Goal: Information Seeking & Learning: Learn about a topic

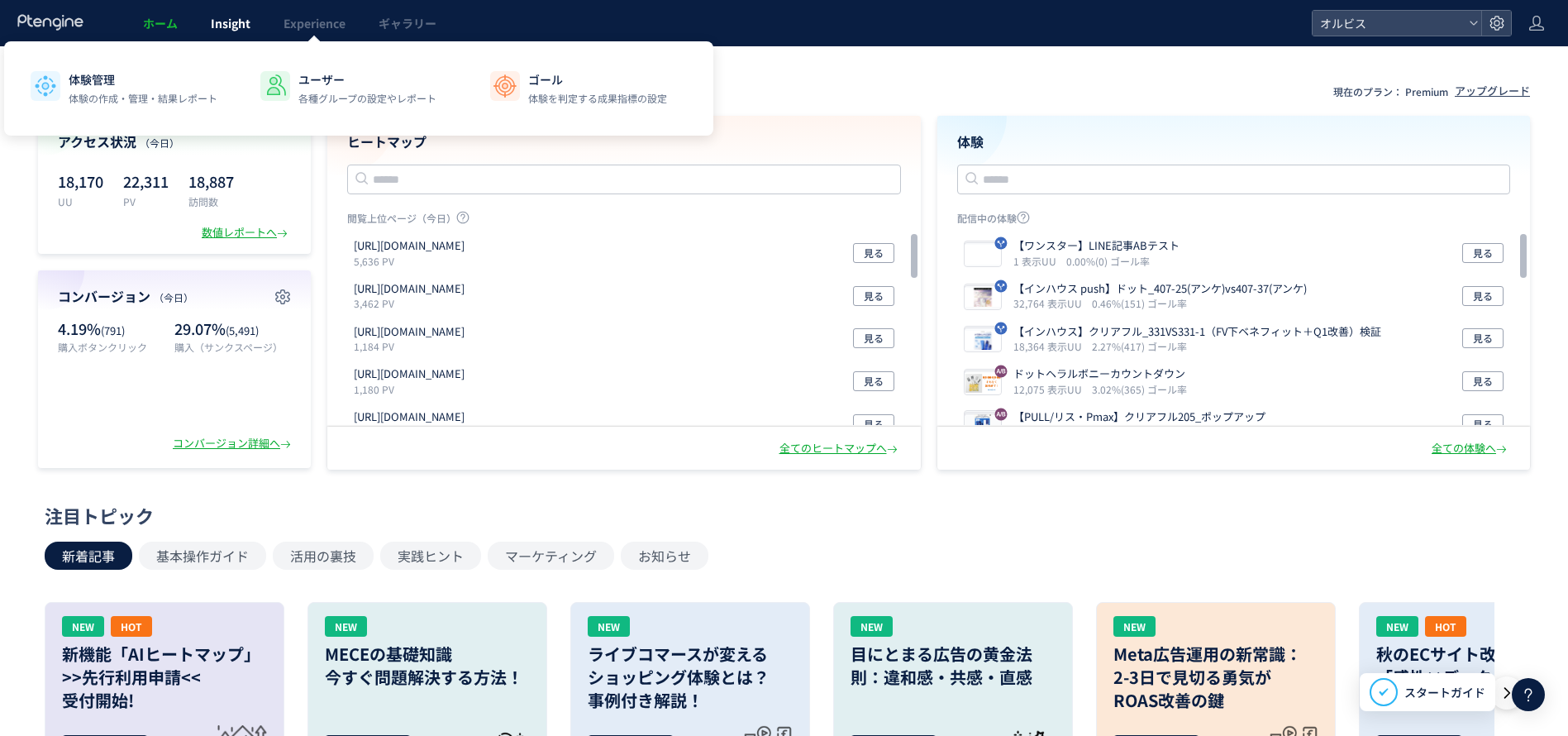
click at [231, 31] on link "Insight" at bounding box center [230, 23] width 73 height 46
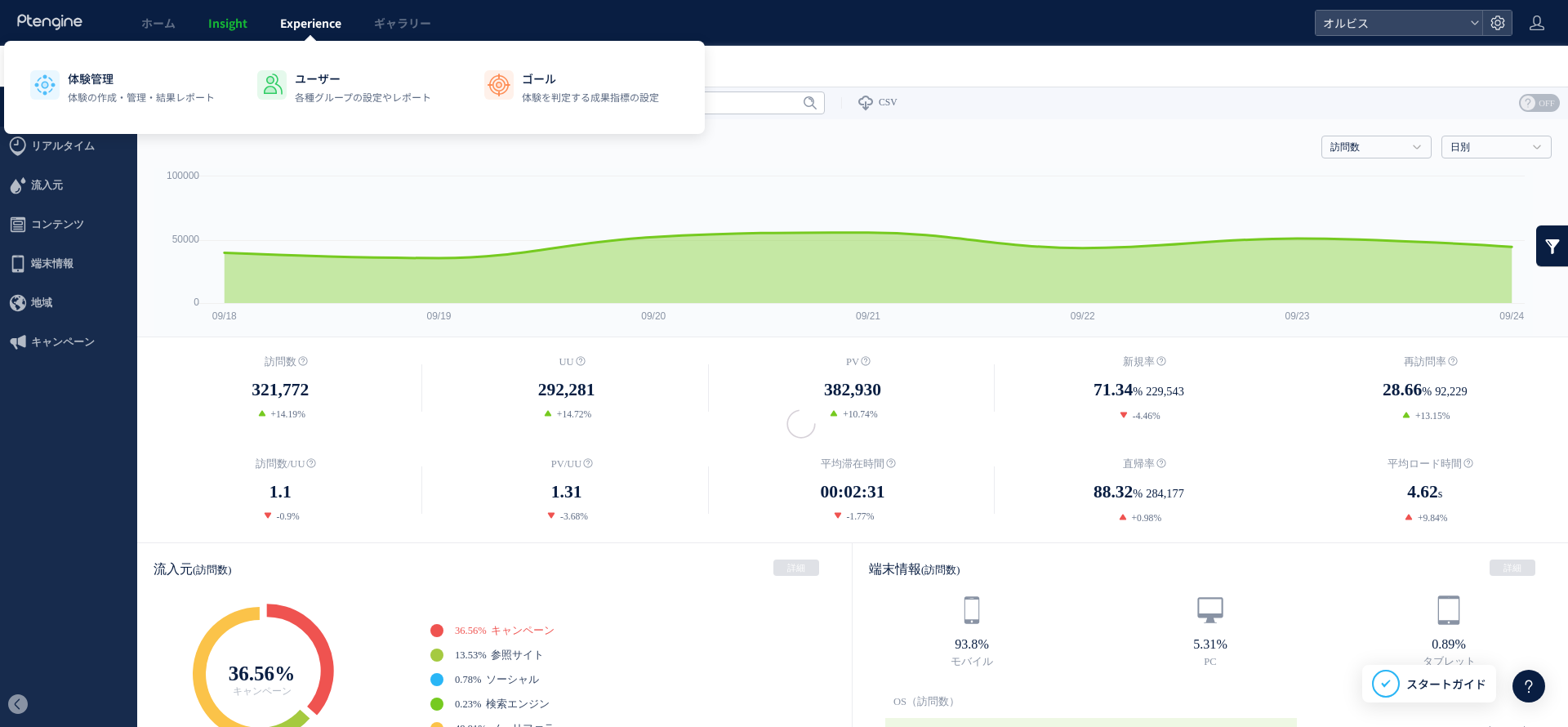
click at [340, 26] on span "Experience" at bounding box center [310, 22] width 61 height 17
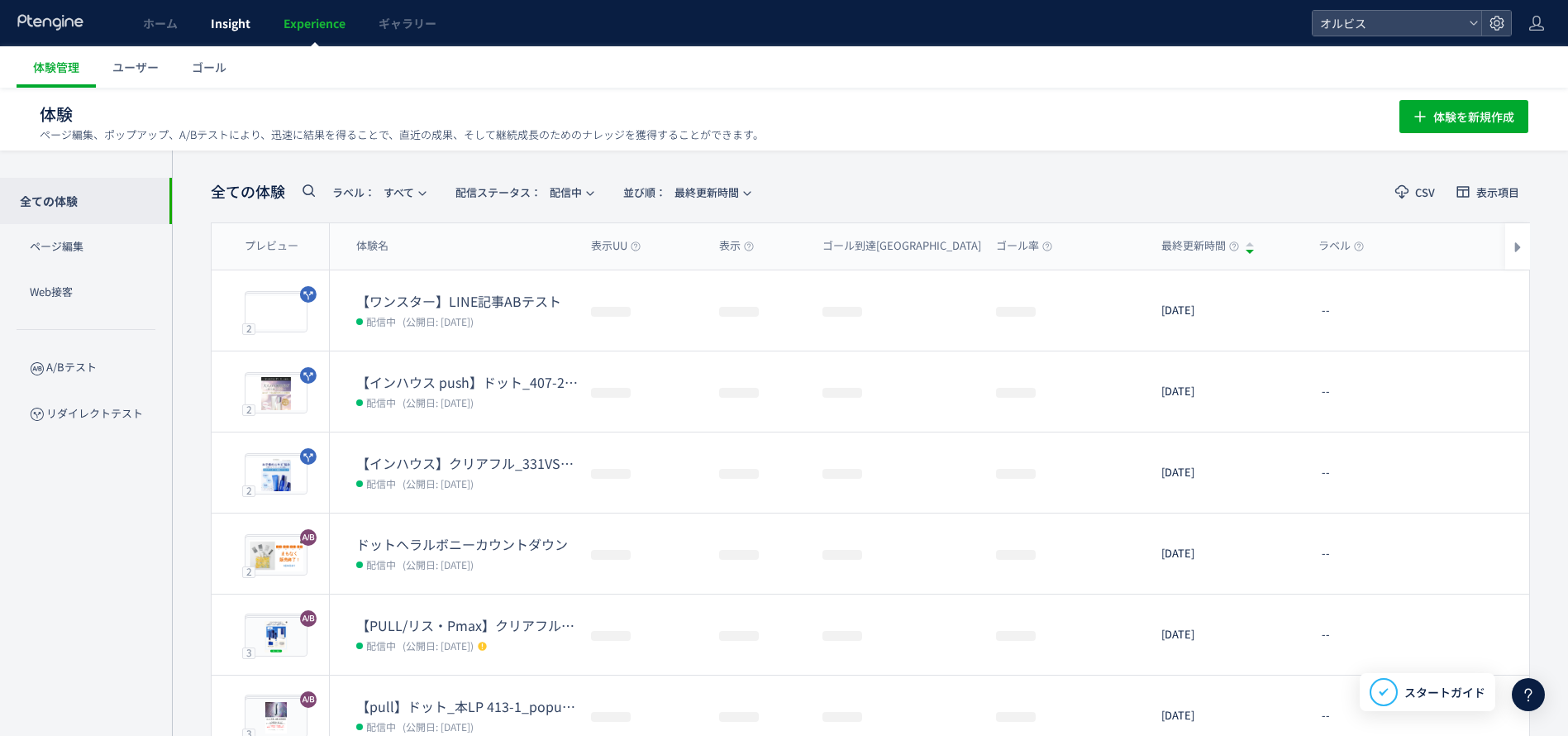
click at [199, 24] on link "Insight" at bounding box center [230, 23] width 73 height 46
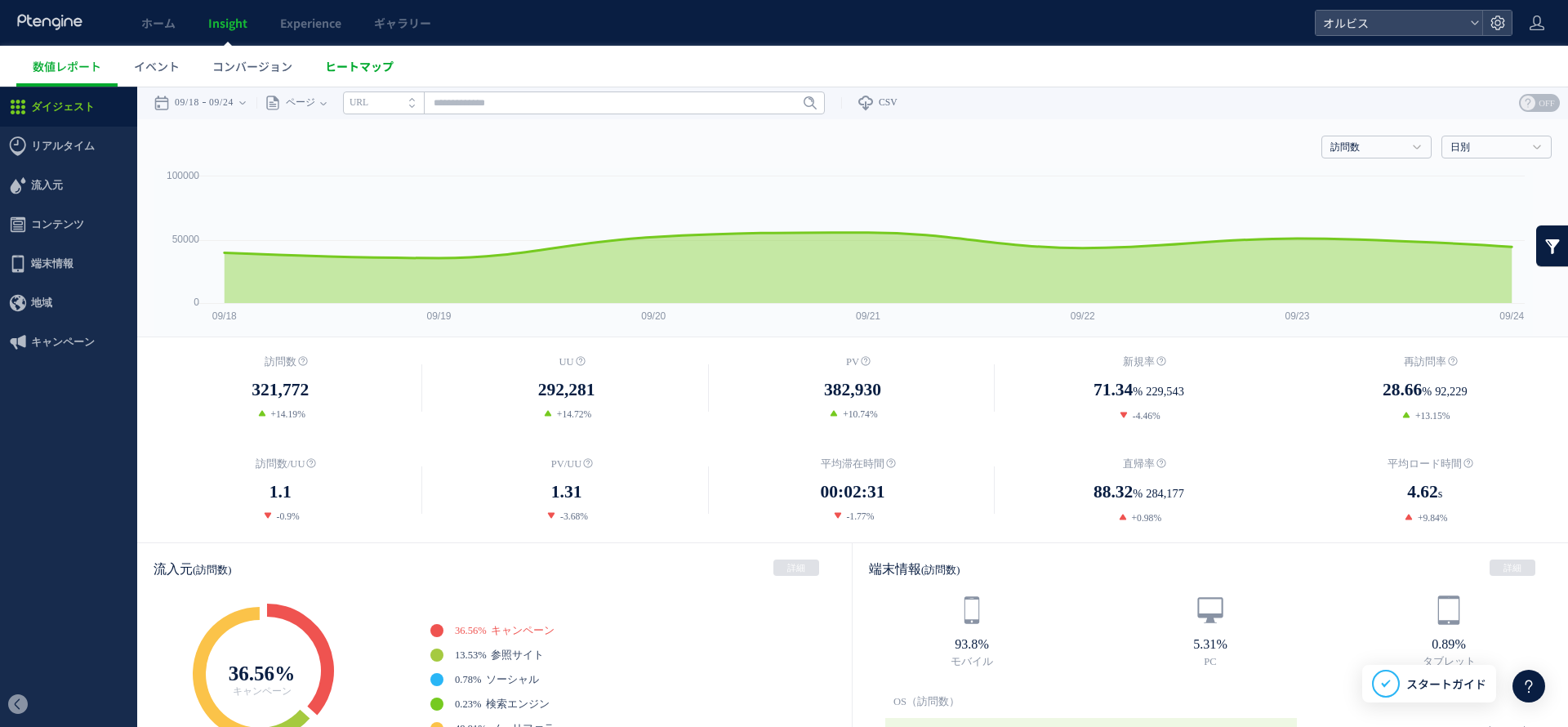
click at [349, 62] on span "ヒートマップ" at bounding box center [359, 66] width 69 height 17
click at [370, 73] on span "ヒートマップ" at bounding box center [359, 66] width 69 height 17
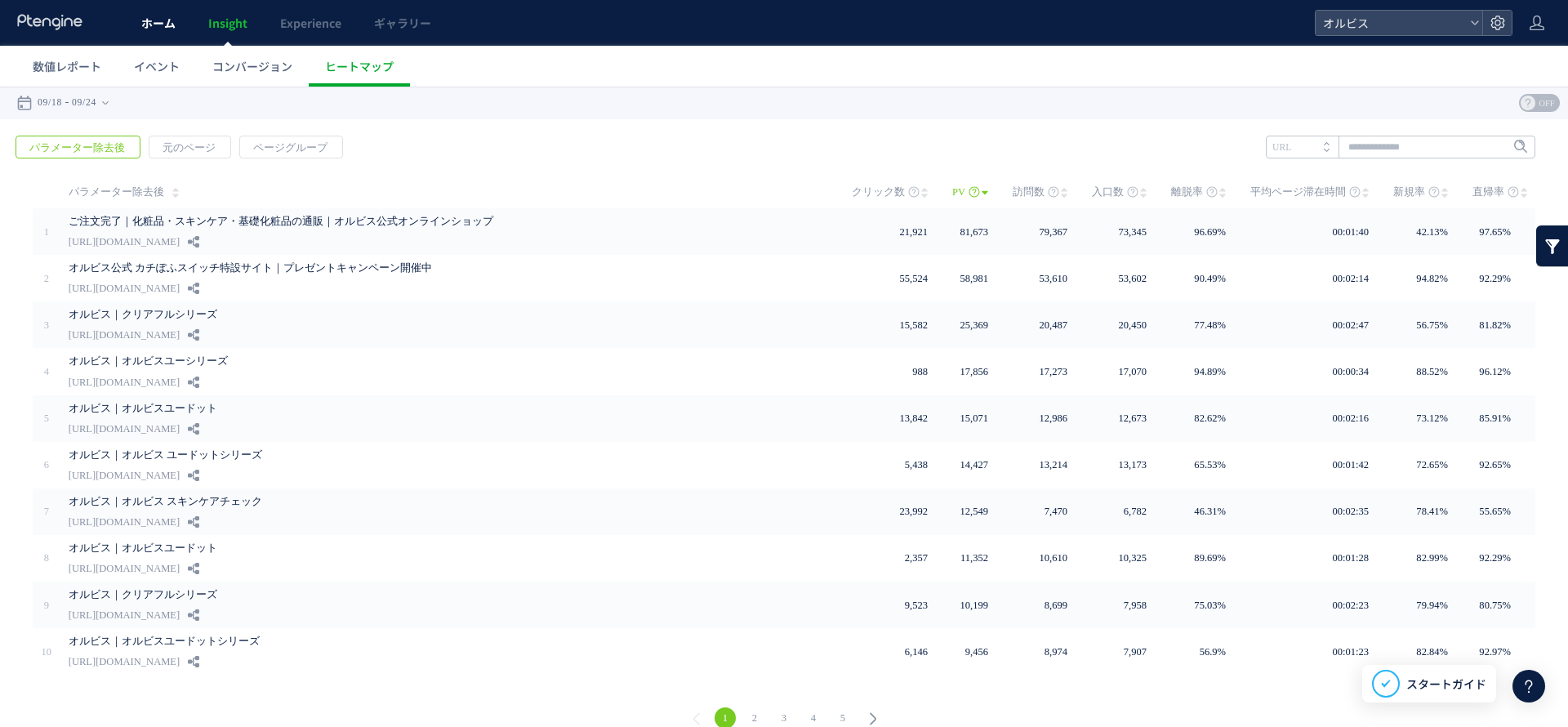
click at [151, 12] on link "ホーム" at bounding box center [158, 22] width 67 height 46
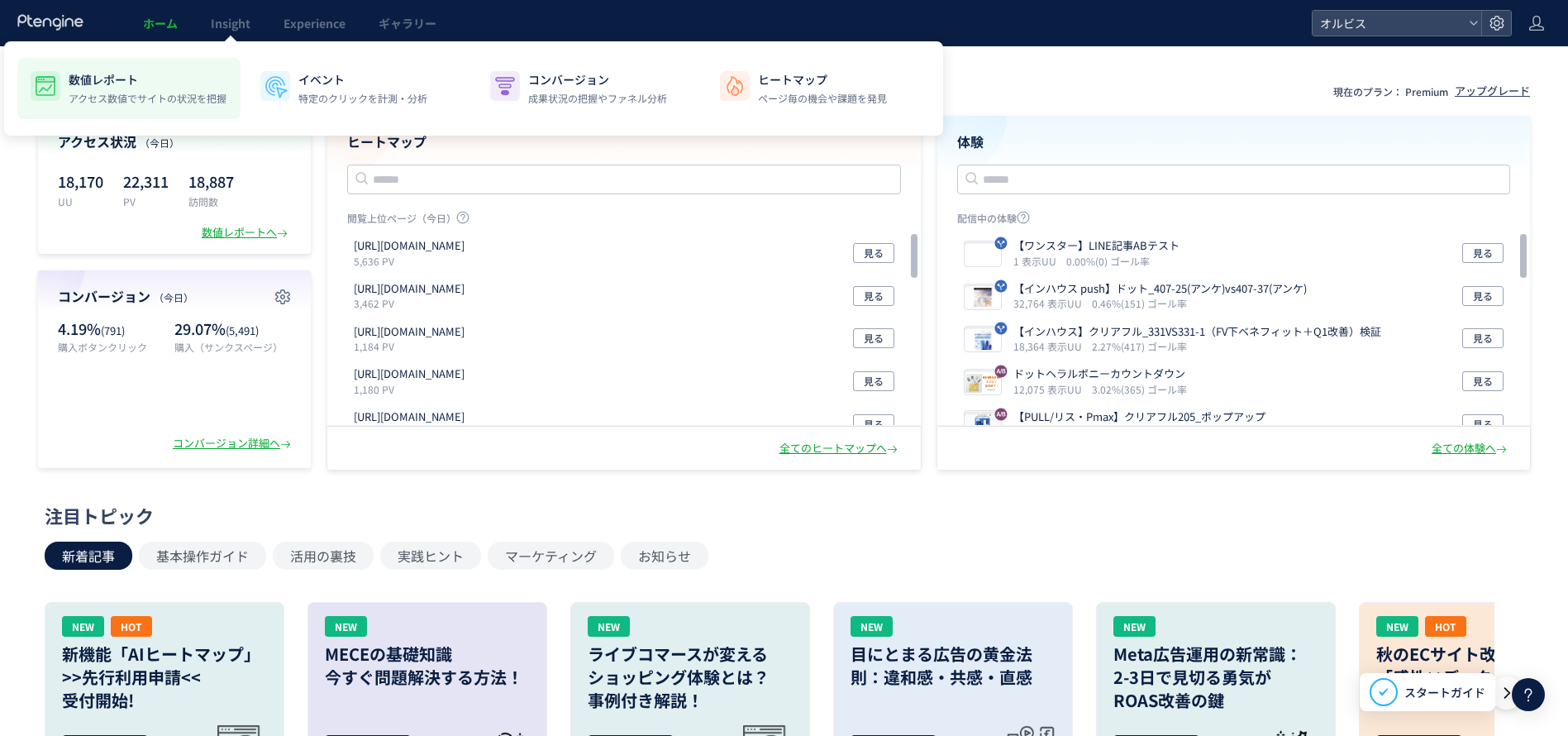
click at [137, 99] on p "アクセス数値でサイトの状況を把握" at bounding box center [148, 97] width 157 height 15
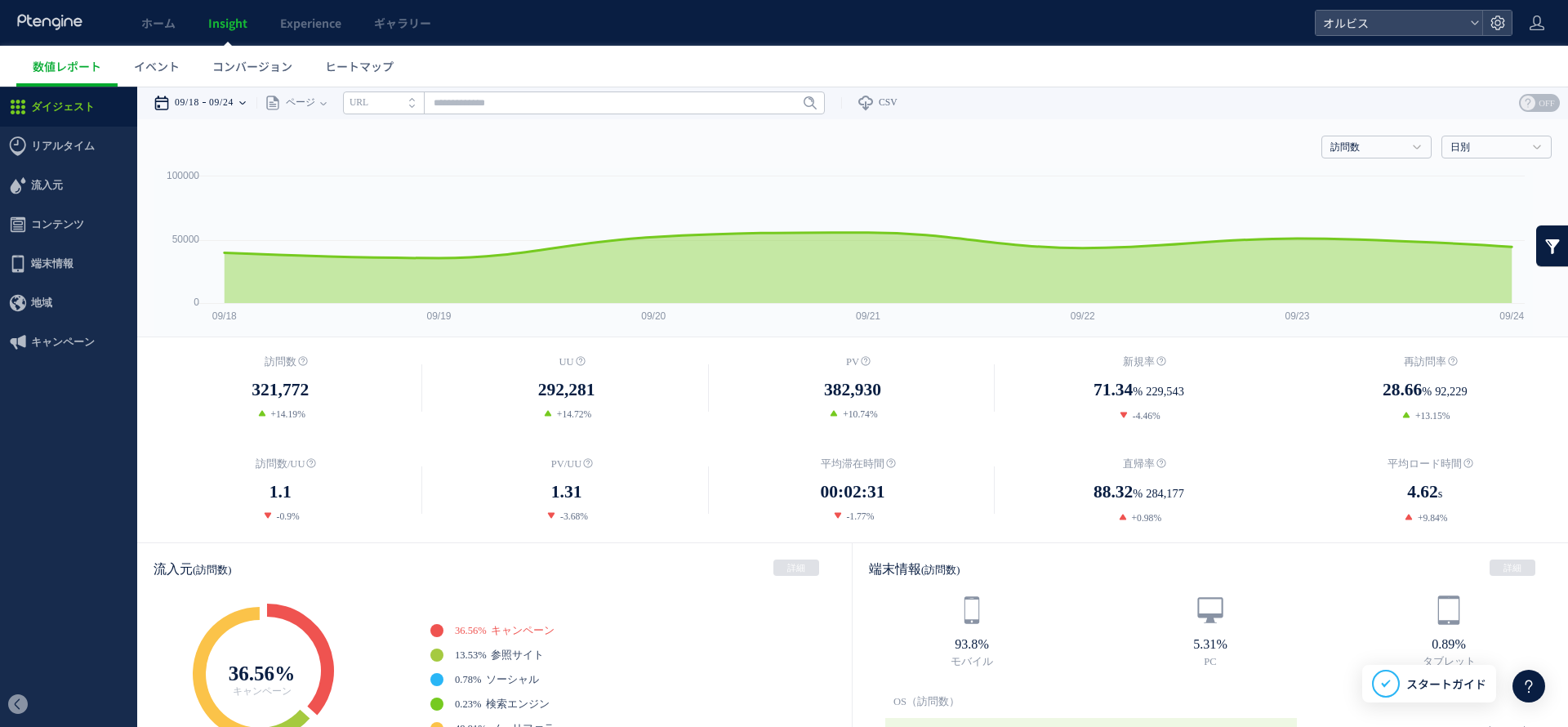
click at [248, 112] on div "09/18 09/24" at bounding box center [205, 103] width 103 height 33
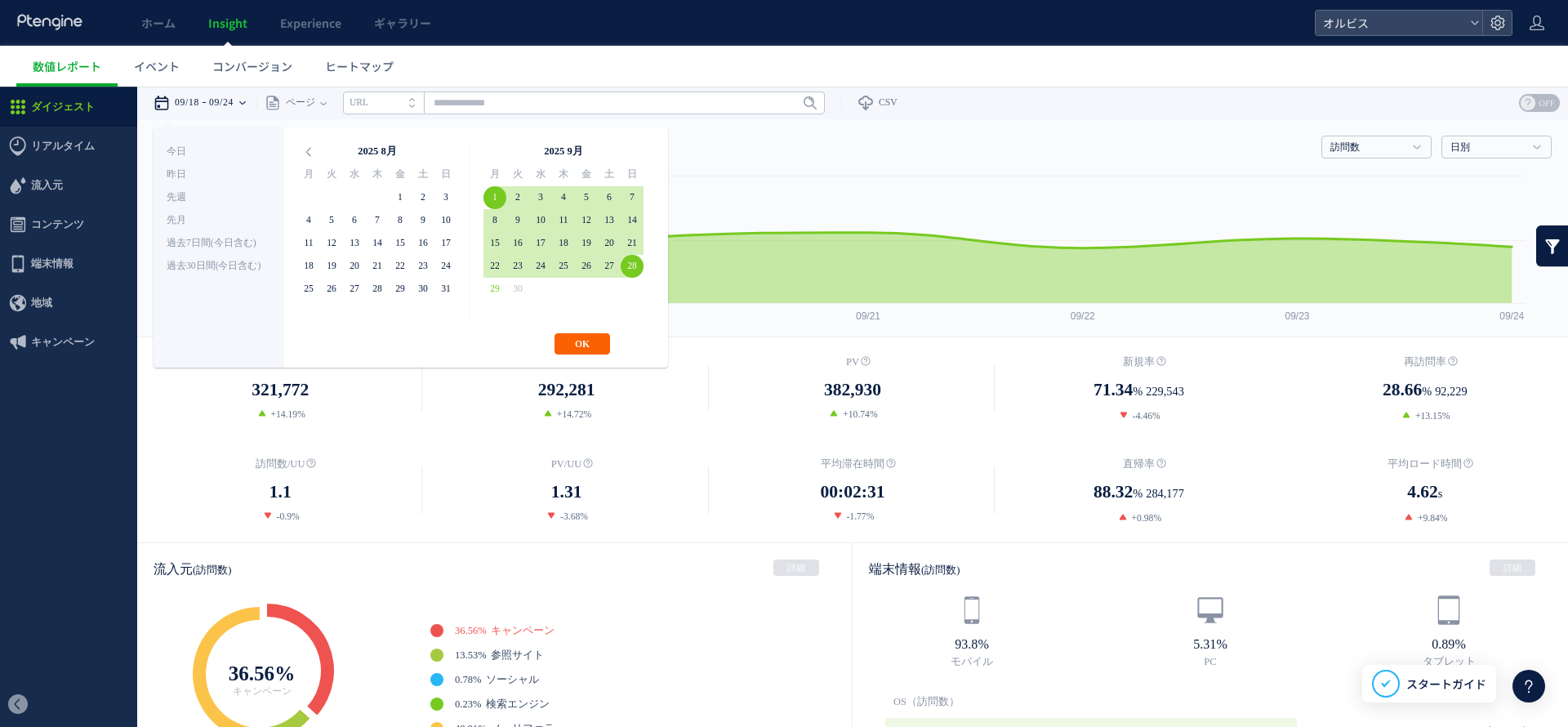
click at [579, 346] on button "OK" at bounding box center [581, 344] width 55 height 21
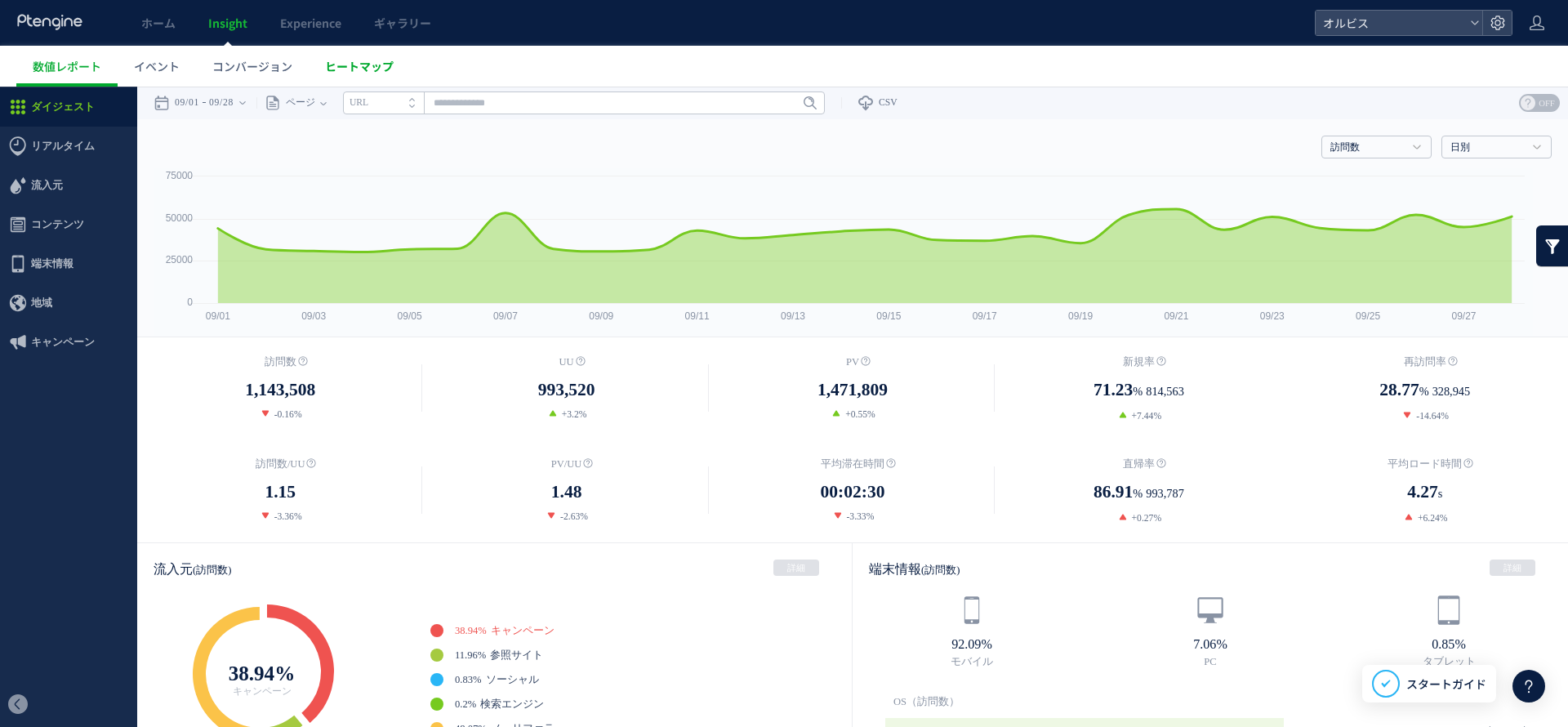
click at [334, 64] on span "ヒートマップ" at bounding box center [359, 66] width 69 height 17
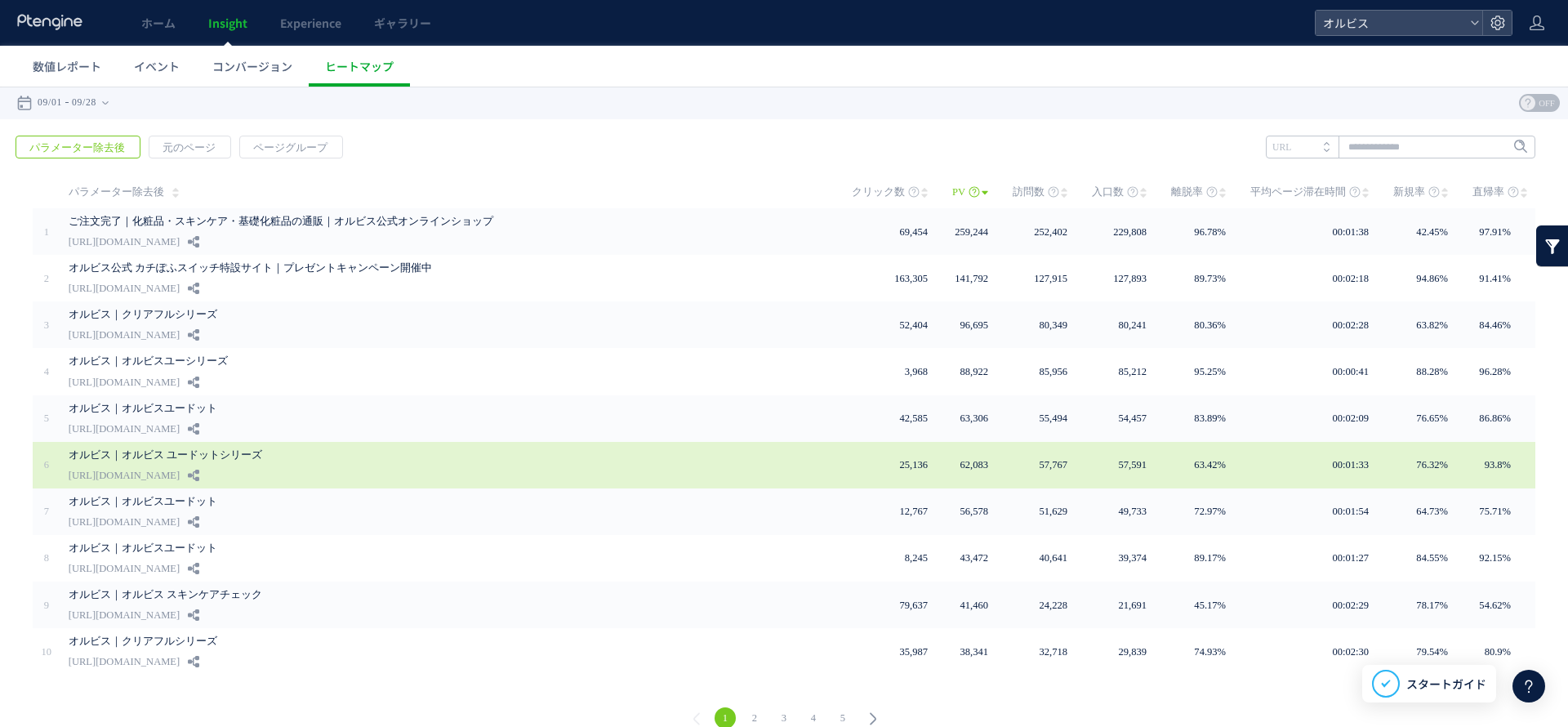
click at [910, 467] on span "25,136" at bounding box center [914, 465] width 28 height 12
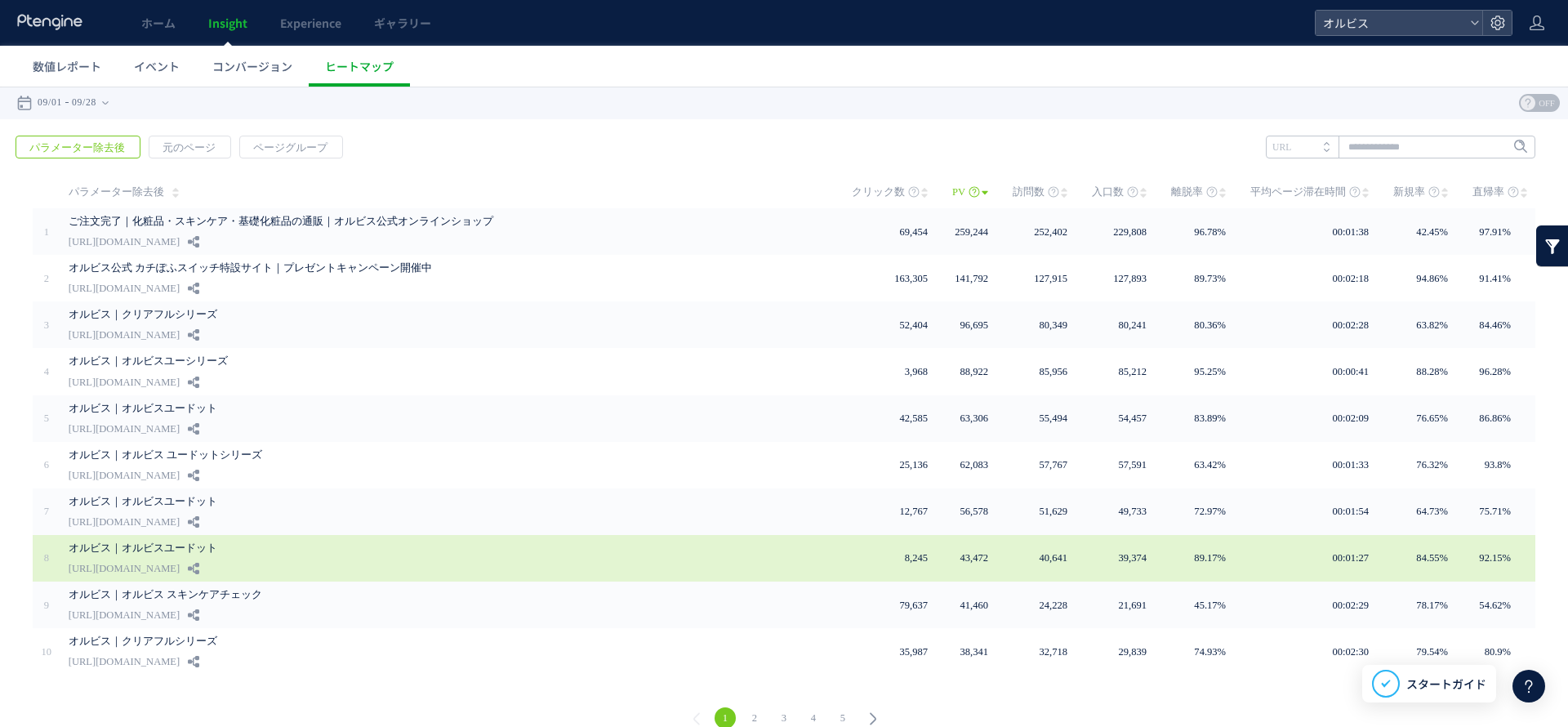
click at [665, 553] on link "オルビス｜オルビスユードット" at bounding box center [444, 548] width 751 height 19
click at [189, 552] on link "オルビス｜オルビスユードット" at bounding box center [444, 548] width 751 height 19
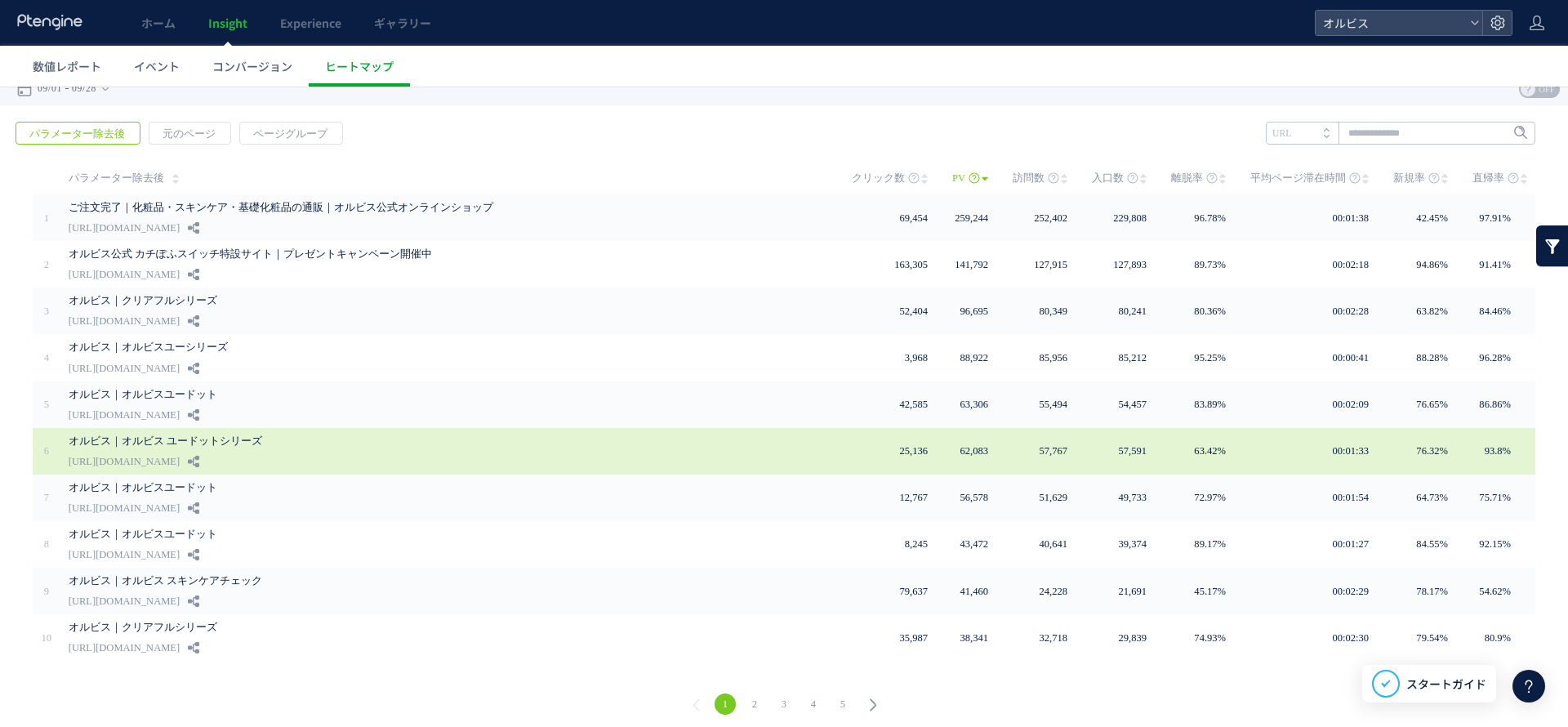
scroll to position [17, 0]
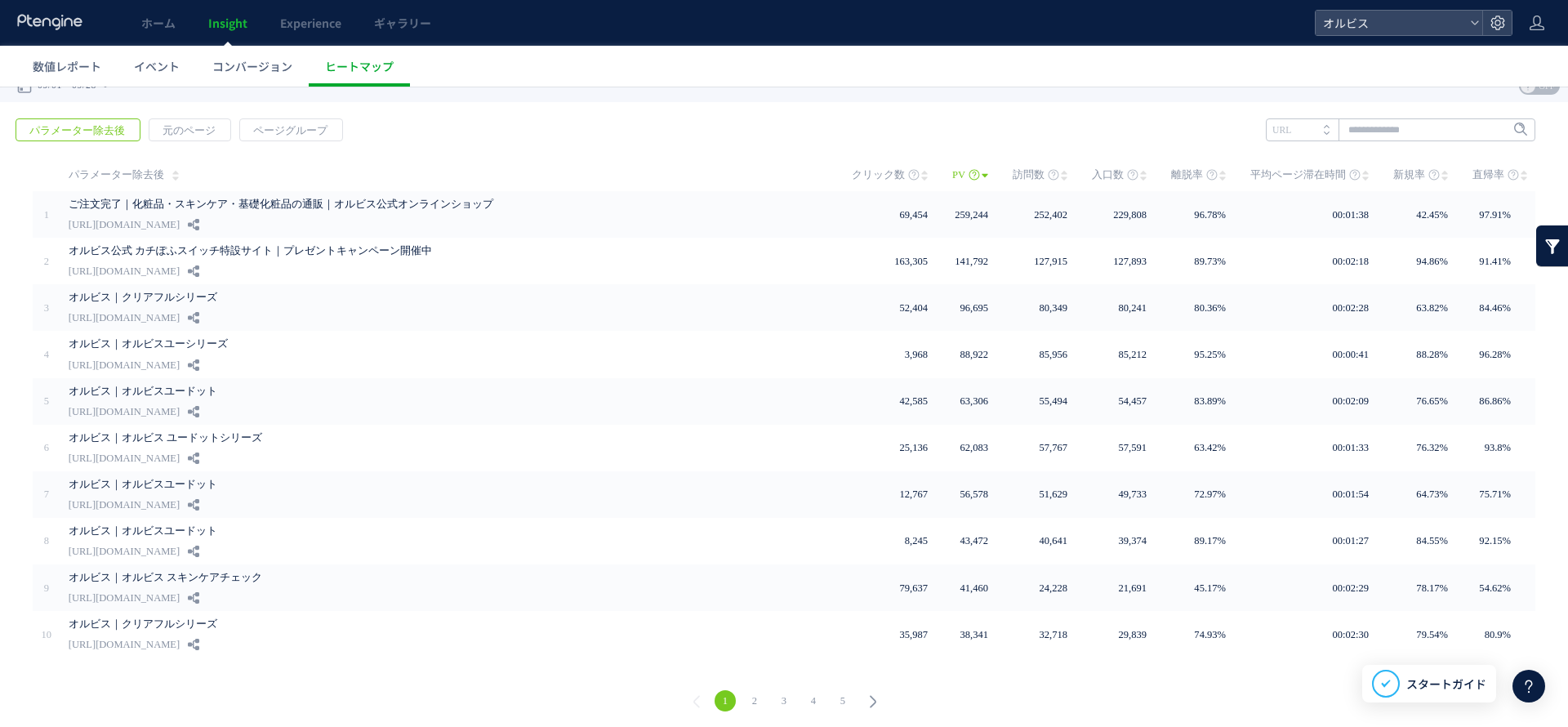
click at [745, 696] on link "2" at bounding box center [754, 701] width 21 height 21
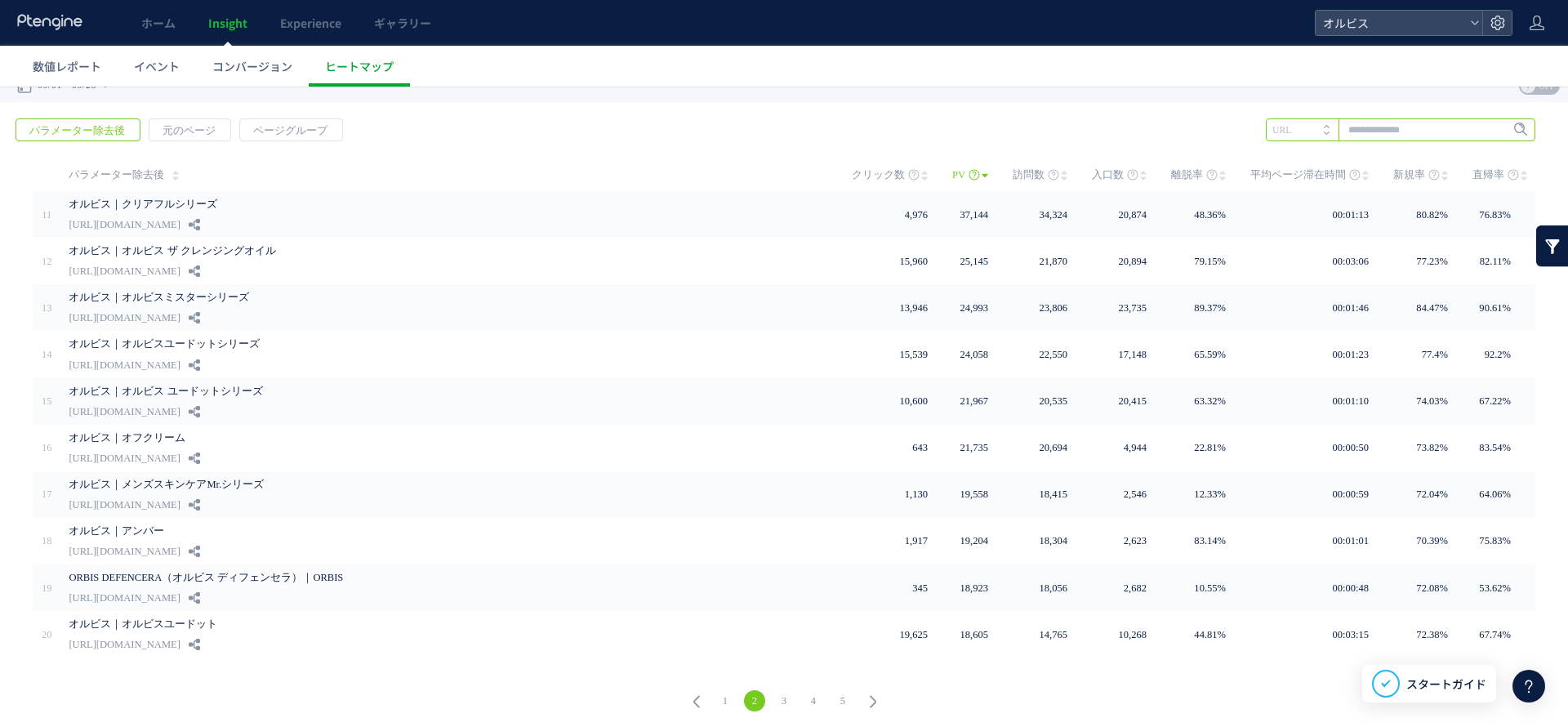
click at [1375, 125] on input "text" at bounding box center [1400, 130] width 269 height 23
type input "****"
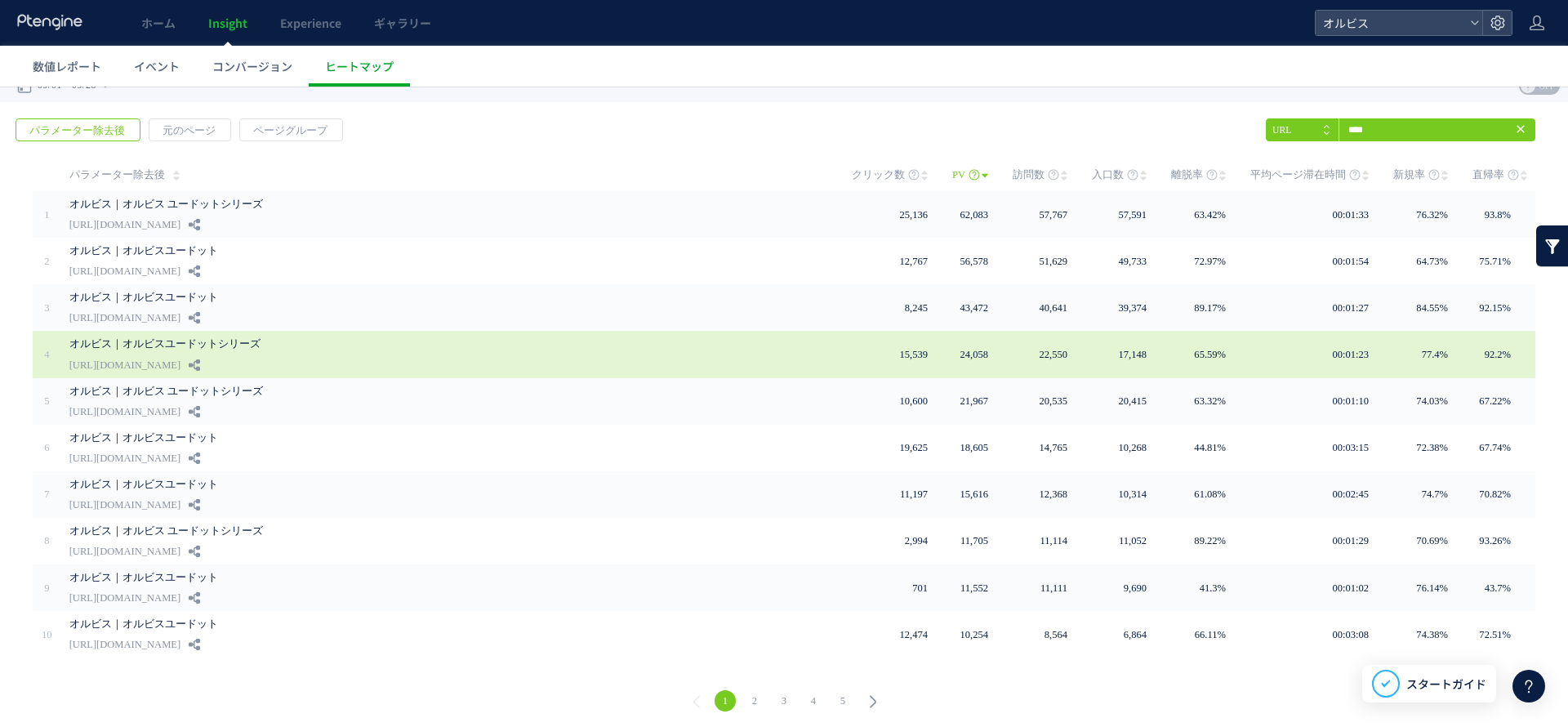
click at [601, 353] on div "オルビス｜オルビスユードットシリーズ [URL][DOMAIN_NAME]" at bounding box center [448, 354] width 759 height 47
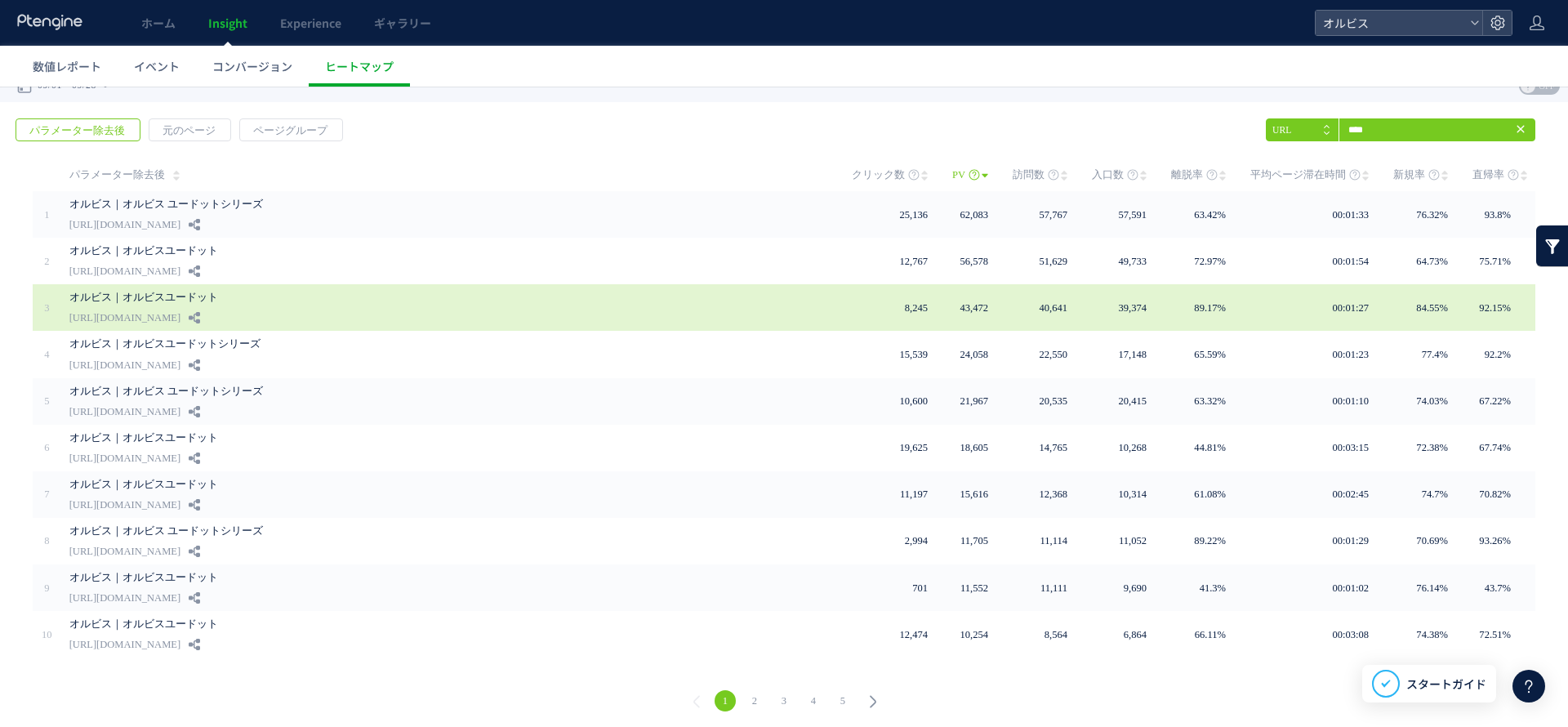
click at [315, 301] on link "オルビス｜オルビスユードット" at bounding box center [444, 297] width 751 height 19
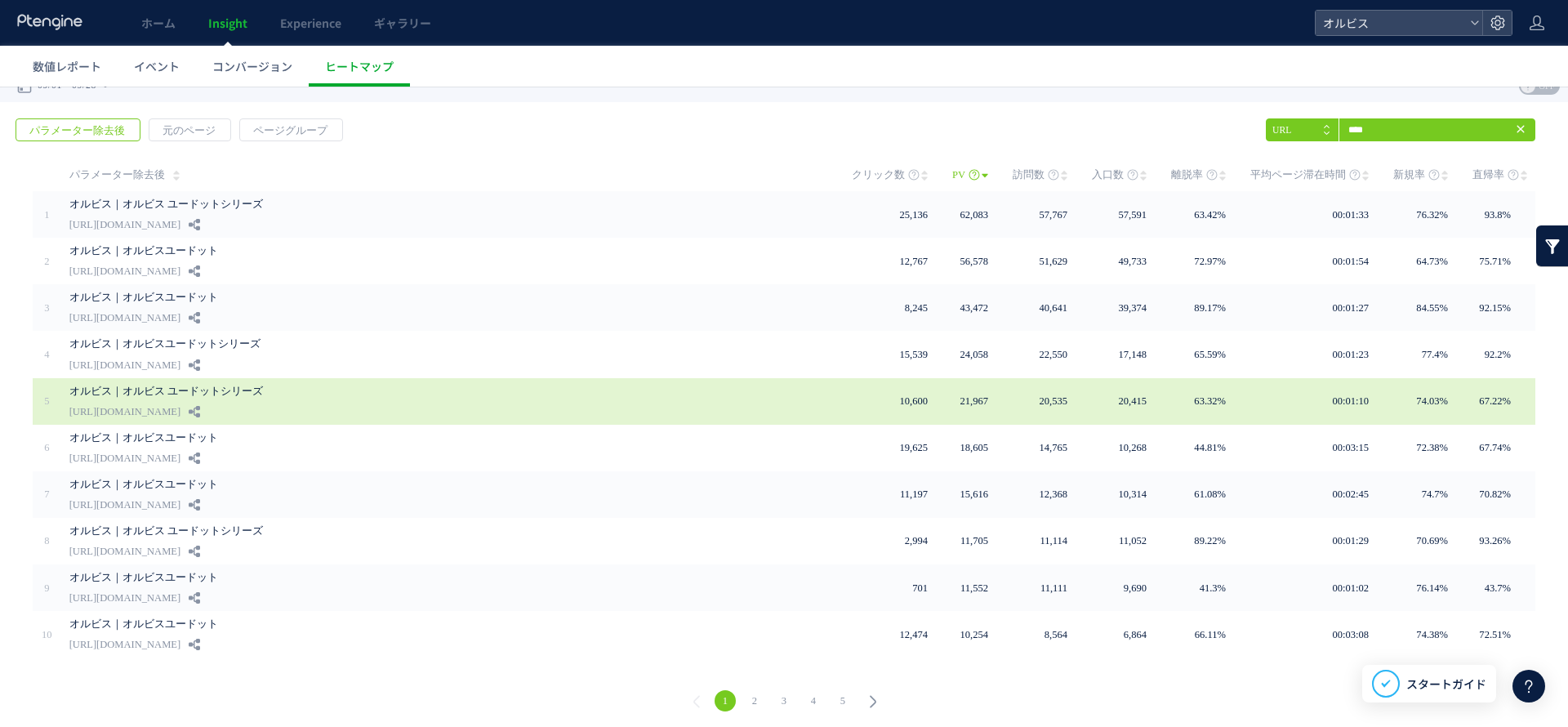
click at [219, 391] on link "オルビス｜オルビス ユードットシリーズ" at bounding box center [444, 391] width 751 height 19
